Goal: Task Accomplishment & Management: Manage account settings

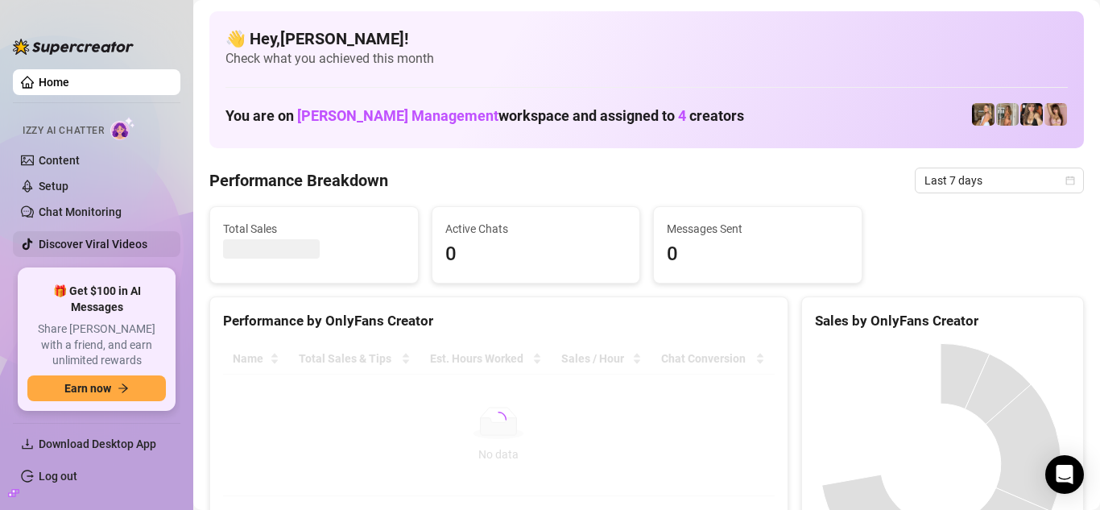
scroll to position [17, 0]
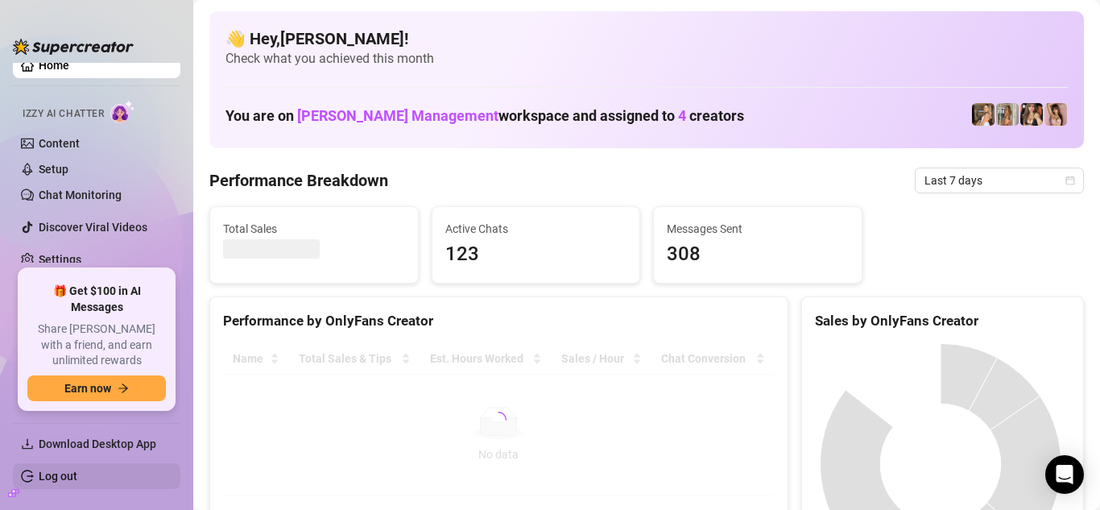
click at [64, 471] on link "Log out" at bounding box center [58, 475] width 39 height 13
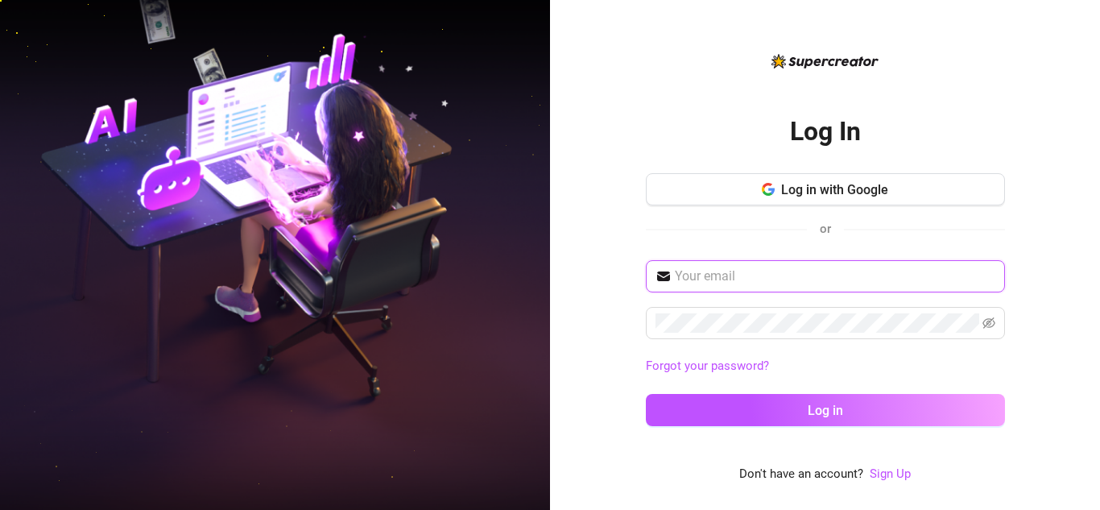
type input "[EMAIL_ADDRESS][DOMAIN_NAME]"
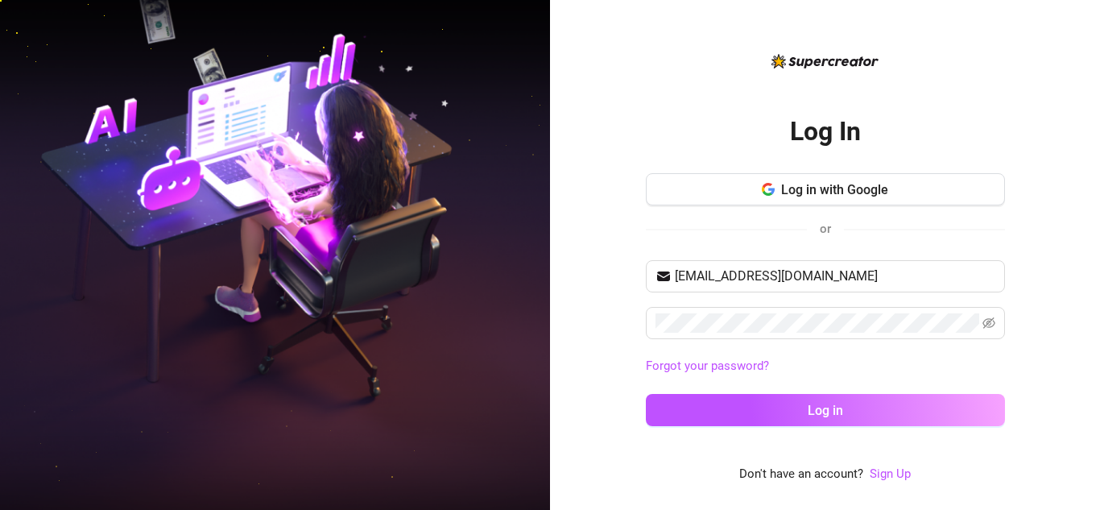
drag, startPoint x: 886, startPoint y: 192, endPoint x: 818, endPoint y: 253, distance: 91.3
click at [820, 253] on div "Log in with Google or" at bounding box center [825, 216] width 359 height 87
click at [827, 180] on button "Log in with Google" at bounding box center [825, 189] width 359 height 32
